Goal: Find specific page/section: Find specific page/section

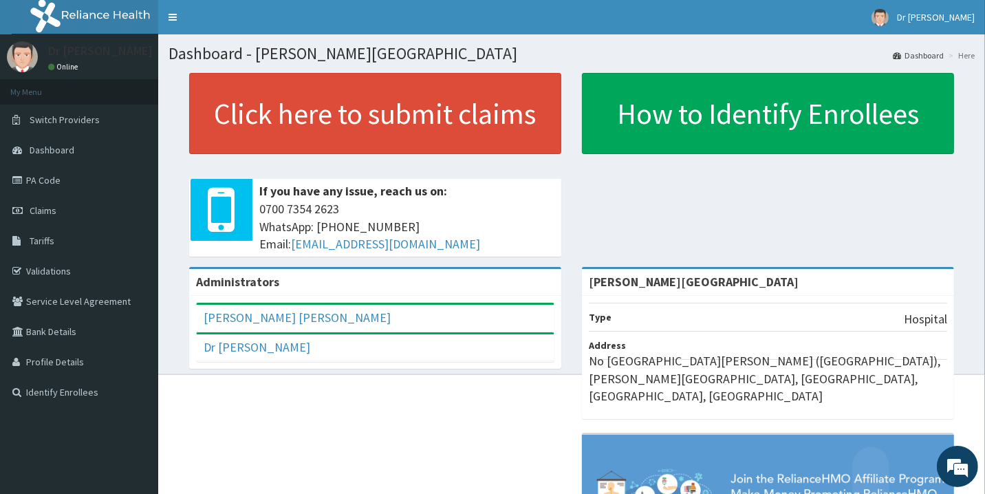
click at [67, 186] on link "PA Code" at bounding box center [79, 180] width 158 height 30
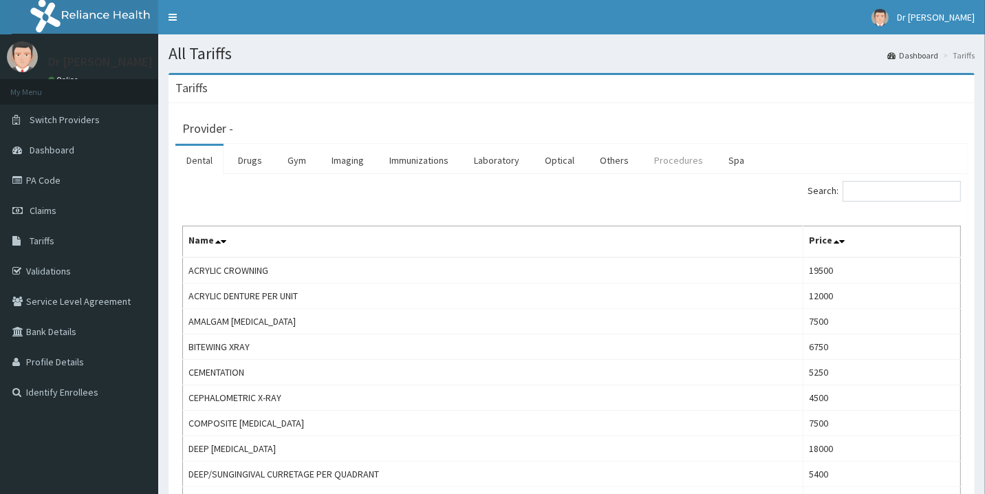
click at [665, 160] on link "Procedures" at bounding box center [678, 160] width 71 height 29
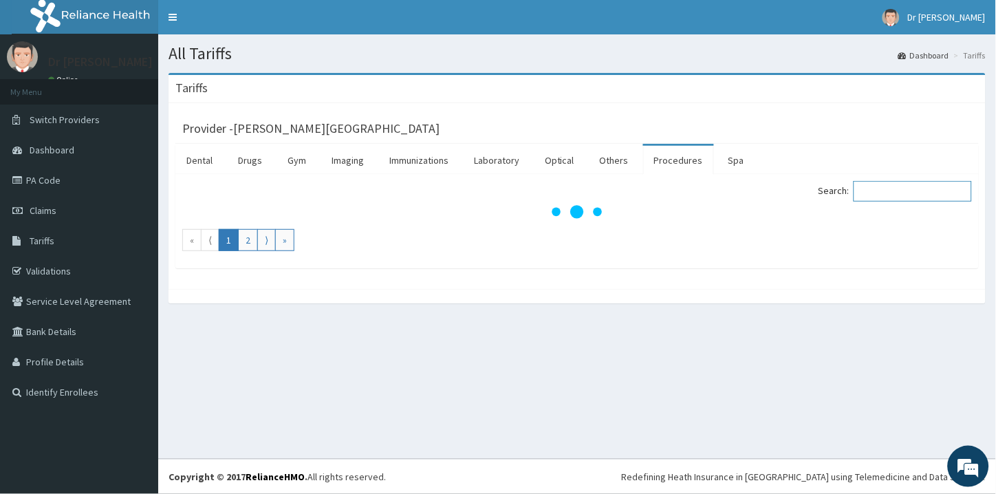
click at [924, 197] on input "Search:" at bounding box center [913, 191] width 118 height 21
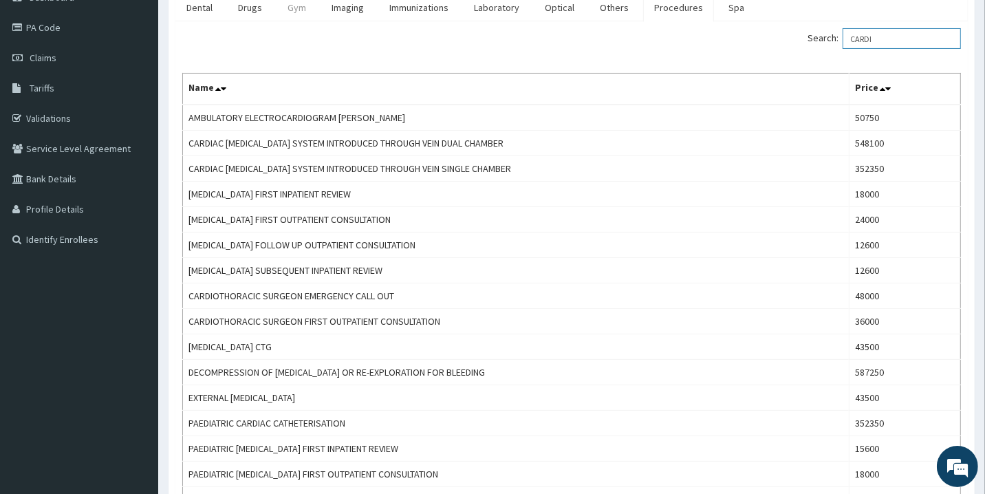
type input "CARDI"
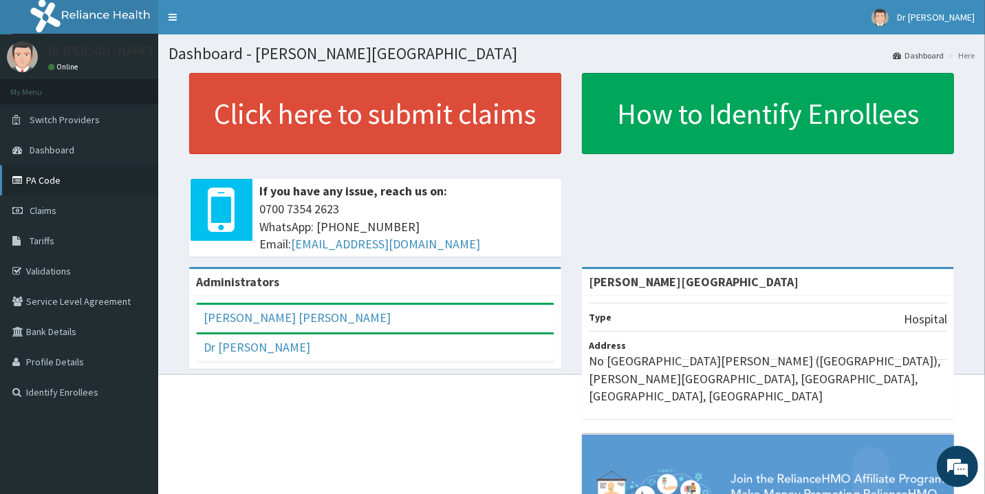
click at [46, 173] on link "PA Code" at bounding box center [79, 180] width 158 height 30
